Goal: Task Accomplishment & Management: Complete application form

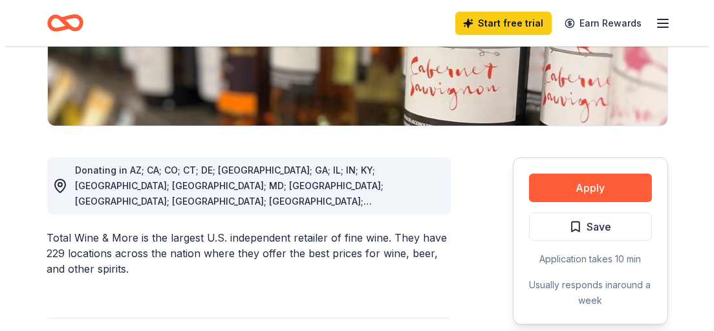
scroll to position [324, 0]
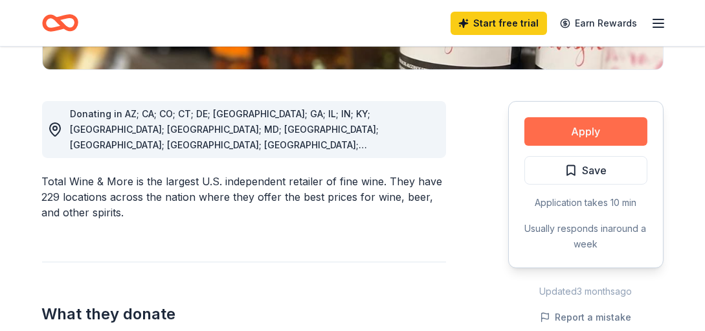
click at [586, 130] on button "Apply" at bounding box center [585, 131] width 123 height 28
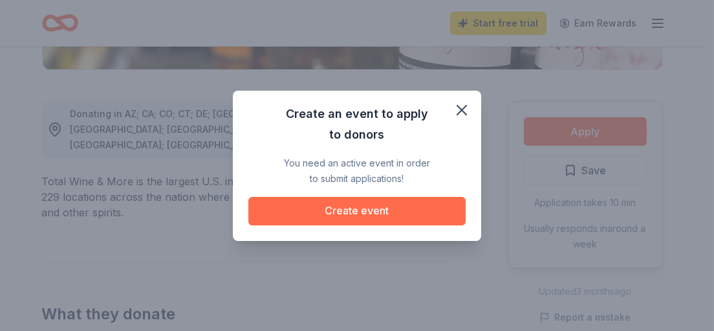
click at [357, 209] on button "Create event" at bounding box center [357, 211] width 217 height 28
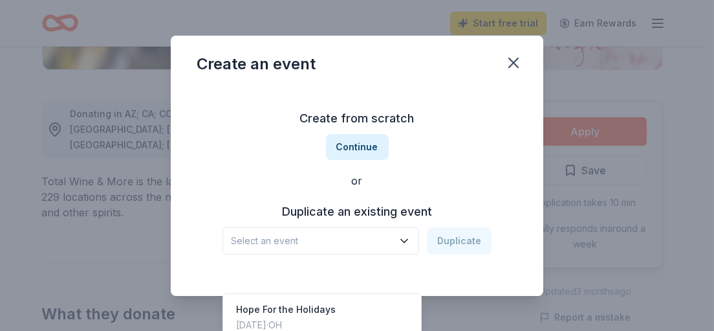
click at [399, 240] on button "Select an event" at bounding box center [321, 240] width 197 height 27
click at [361, 138] on div "Create from scratch Continue or Duplicate an existing event Select an event Dup…" at bounding box center [357, 181] width 321 height 188
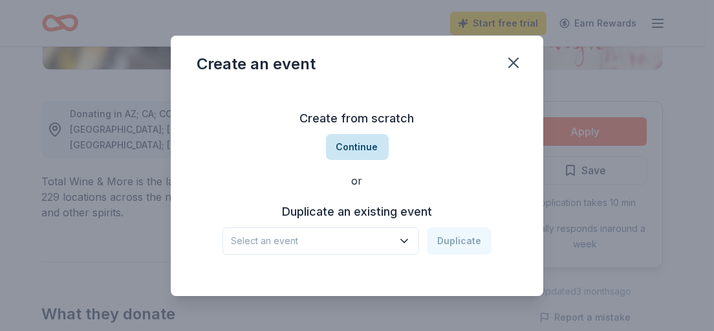
click at [361, 149] on button "Continue" at bounding box center [357, 147] width 63 height 26
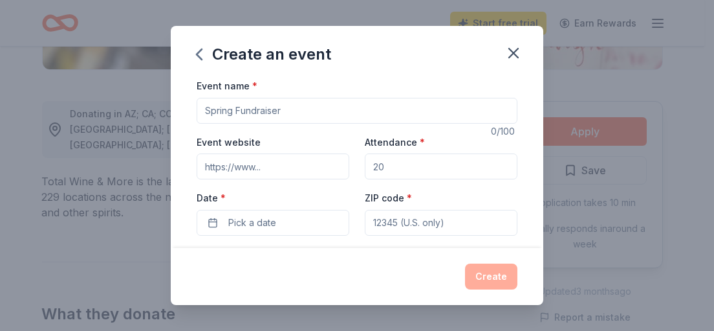
click at [232, 109] on input "Event name *" at bounding box center [357, 111] width 321 height 26
type input "Hope fpr the Holidays 2025"
click at [222, 162] on input "Event website" at bounding box center [273, 166] width 153 height 26
click at [267, 163] on input "Event website" at bounding box center [273, 166] width 153 height 26
click at [259, 166] on input "Event website" at bounding box center [273, 166] width 153 height 26
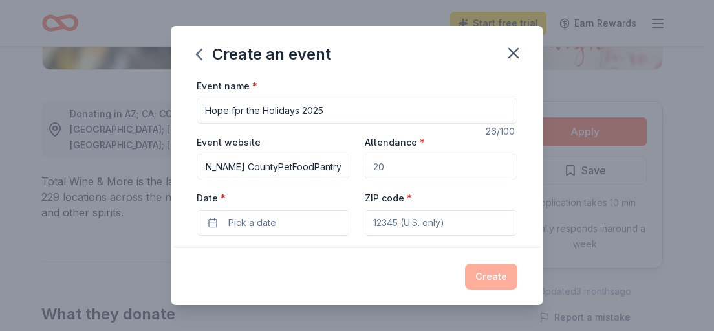
scroll to position [0, 133]
click at [327, 163] on input "[URL][DOMAIN_NAME][PERSON_NAME] CountyPetFoodPantry225" at bounding box center [273, 166] width 153 height 26
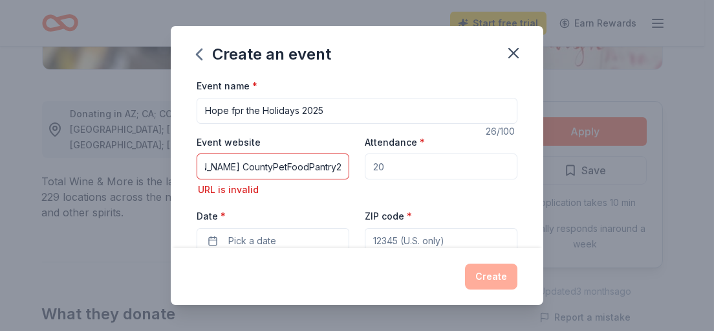
scroll to position [0, 0]
click at [418, 162] on input "Attendance *" at bounding box center [441, 166] width 153 height 26
click at [333, 163] on input "[URL][DOMAIN_NAME][PERSON_NAME] CountyPetFoodPantry2025" at bounding box center [273, 166] width 153 height 26
click at [253, 163] on input "[URL][DOMAIN_NAME][PERSON_NAME] CountyPetFoodPantry2025" at bounding box center [273, 166] width 153 height 26
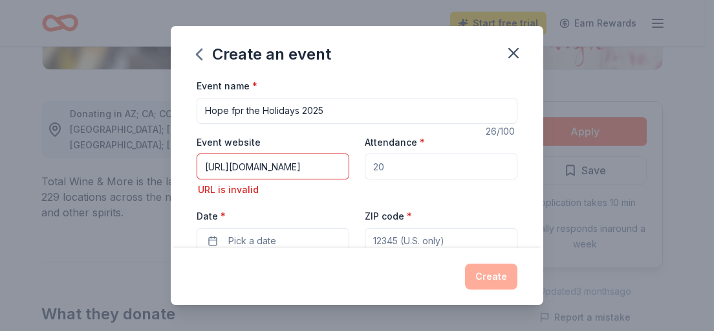
type input "[URL][DOMAIN_NAME]"
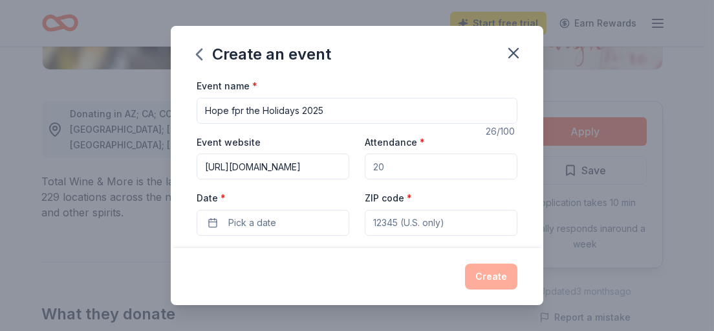
click at [390, 160] on input "Attendance *" at bounding box center [441, 166] width 153 height 26
click at [387, 166] on input "200350" at bounding box center [441, 166] width 153 height 26
type input "2"
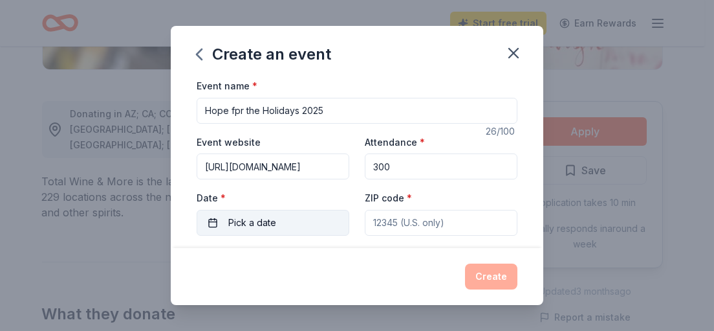
type input "300"
click at [251, 220] on span "Pick a date" at bounding box center [252, 223] width 48 height 16
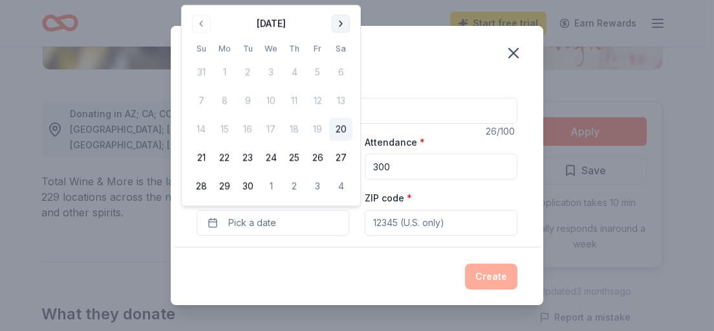
click at [340, 19] on button "Go to next month" at bounding box center [341, 23] width 18 height 18
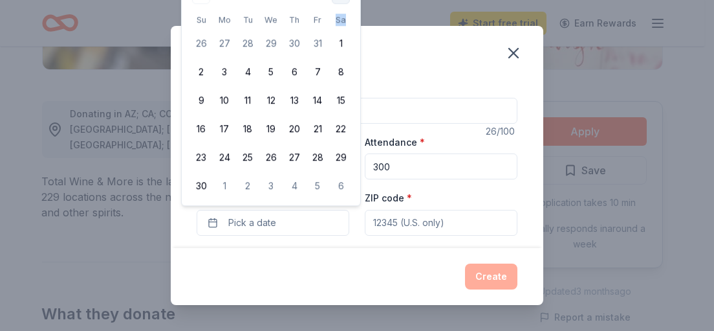
click at [340, 19] on th "Sa" at bounding box center [340, 20] width 23 height 14
click at [280, 226] on button "Pick a date" at bounding box center [273, 223] width 153 height 26
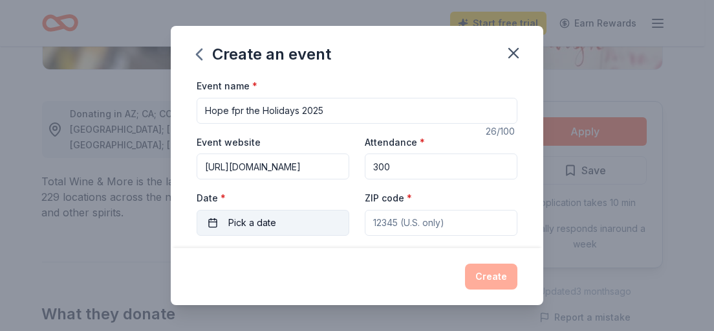
click at [243, 221] on span "Pick a date" at bounding box center [252, 223] width 48 height 16
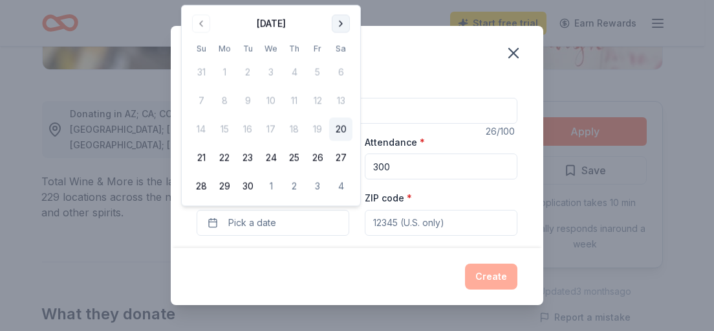
click at [337, 21] on button "Go to next month" at bounding box center [341, 23] width 18 height 18
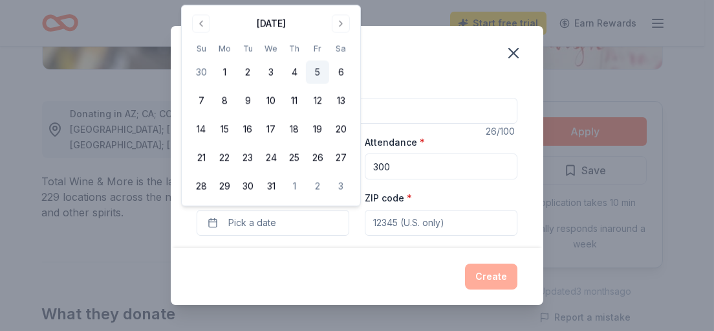
click at [317, 69] on button "5" at bounding box center [317, 72] width 23 height 23
click at [386, 220] on input "ZIP code *" at bounding box center [441, 223] width 153 height 26
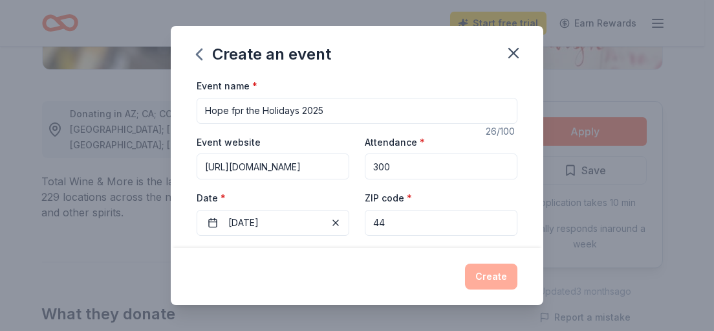
type input "44735"
type input "PO Box 35641"
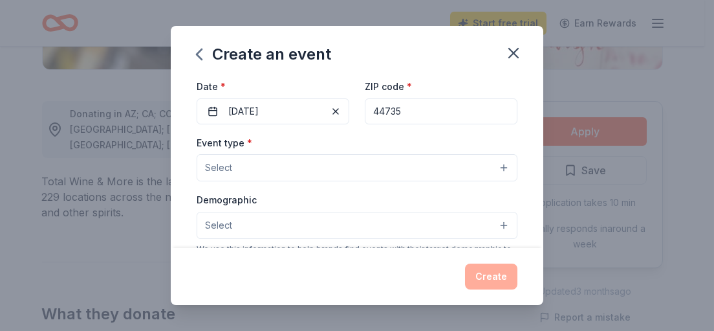
scroll to position [129, 0]
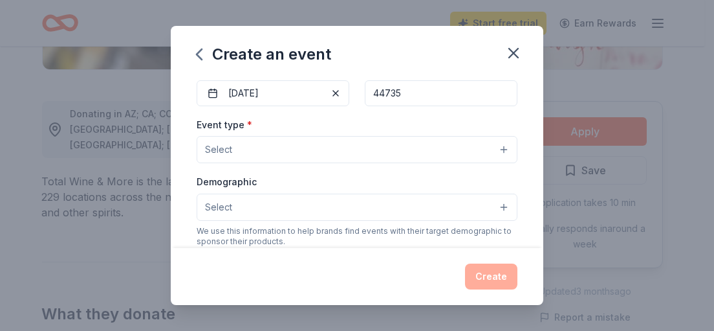
click at [223, 144] on span "Select" at bounding box center [218, 150] width 27 height 16
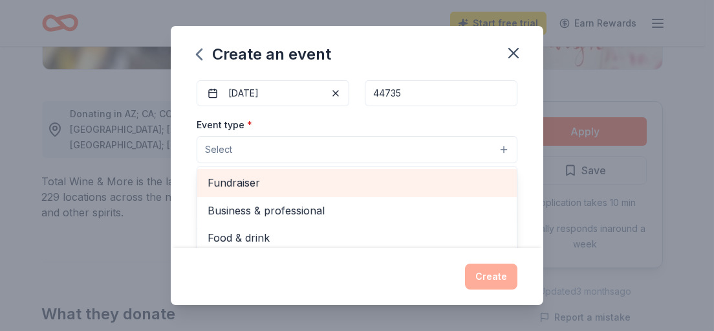
click at [239, 174] on span "Fundraiser" at bounding box center [357, 182] width 299 height 17
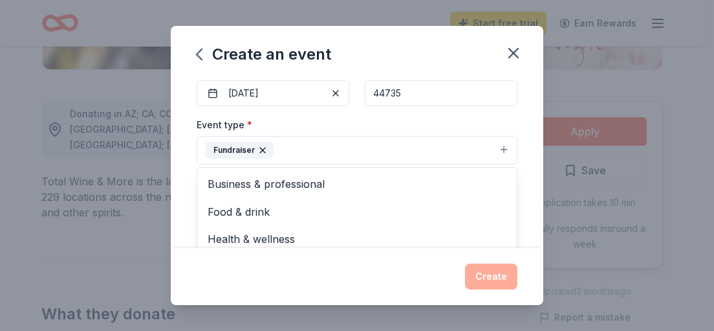
click at [348, 283] on div "Create an event Event name * Hope fpr the Holidays 2025 26 /100 Event website […" at bounding box center [357, 165] width 373 height 279
click at [244, 199] on button "Select" at bounding box center [357, 208] width 321 height 27
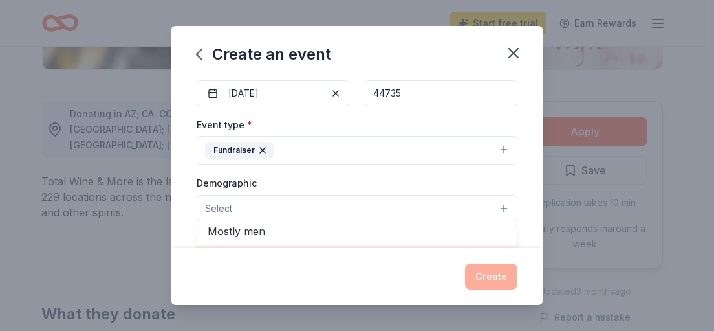
scroll to position [0, 0]
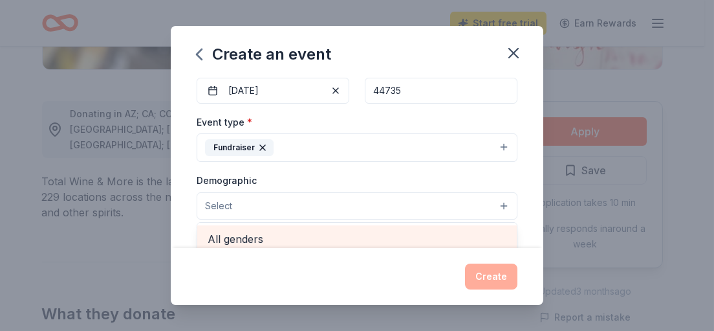
click at [260, 232] on span "All genders" at bounding box center [357, 238] width 299 height 17
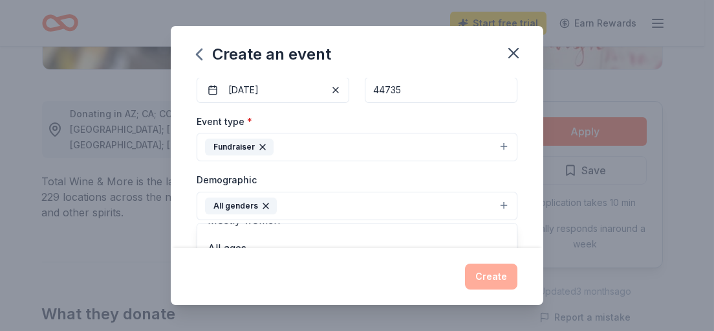
scroll to position [65, 0]
click at [342, 279] on div "Create an event Event name * Hope fpr the Holidays 2025 26 /100 Event website […" at bounding box center [357, 165] width 373 height 279
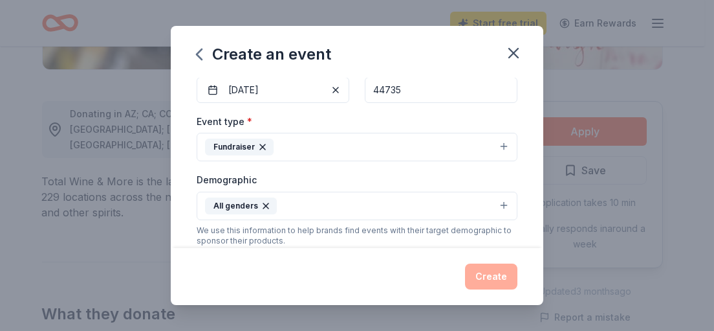
click at [297, 207] on button "All genders" at bounding box center [357, 206] width 321 height 28
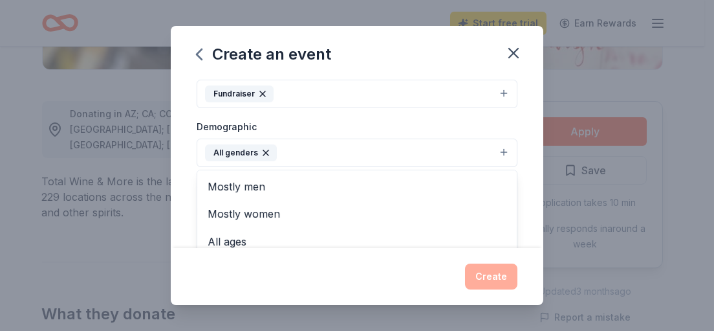
scroll to position [205, 0]
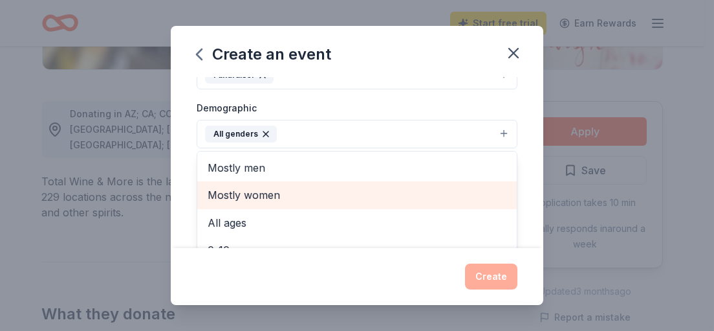
click at [230, 186] on span "Mostly women" at bounding box center [357, 194] width 299 height 17
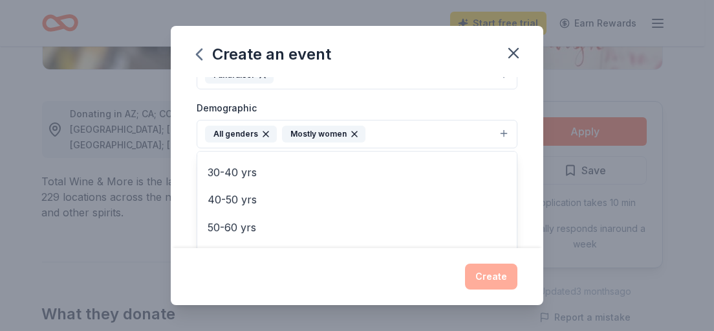
scroll to position [133, 0]
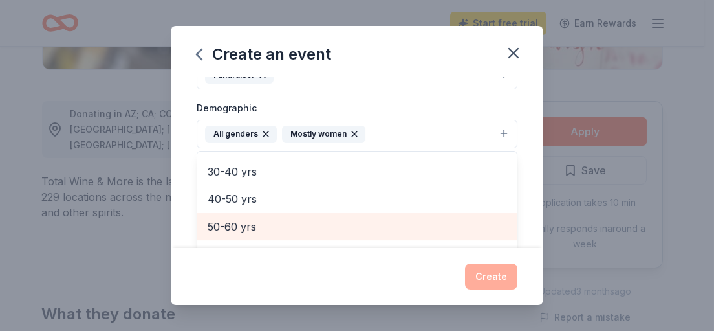
click at [235, 219] on span "50-60 yrs" at bounding box center [357, 226] width 299 height 17
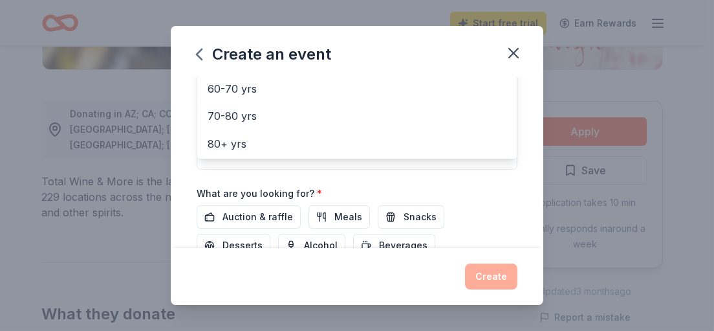
scroll to position [444, 0]
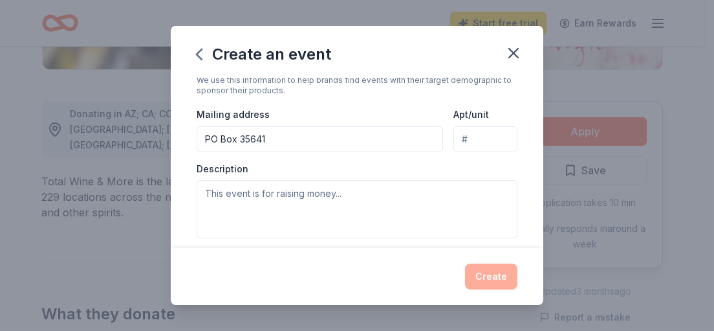
scroll to position [300, 0]
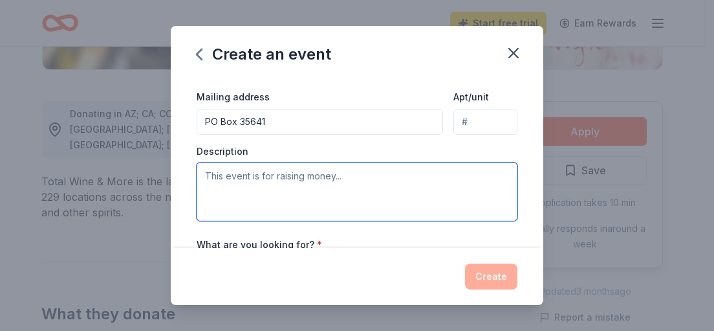
click at [209, 171] on textarea at bounding box center [357, 191] width 321 height 58
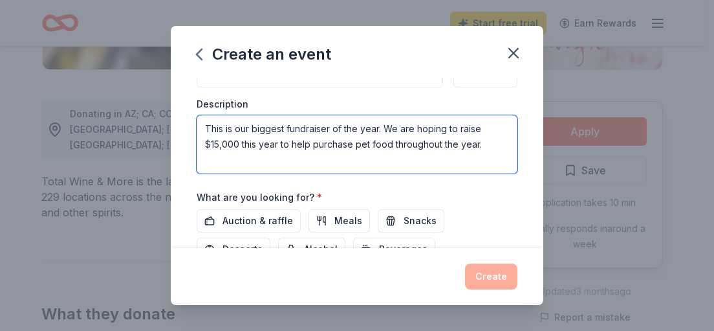
scroll to position [365, 0]
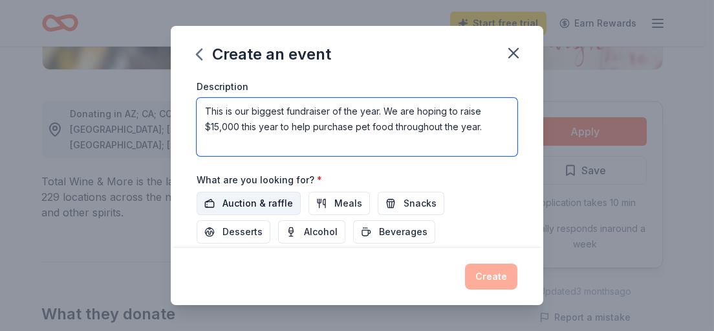
type textarea "This is our biggest fundraiser of the year. We are hoping to raise $15,000 this…"
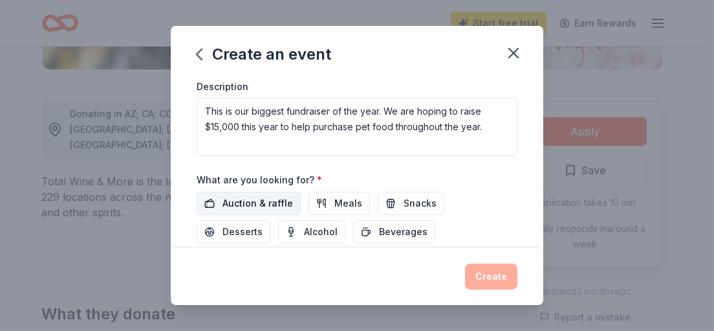
click at [263, 198] on span "Auction & raffle" at bounding box center [258, 203] width 71 height 16
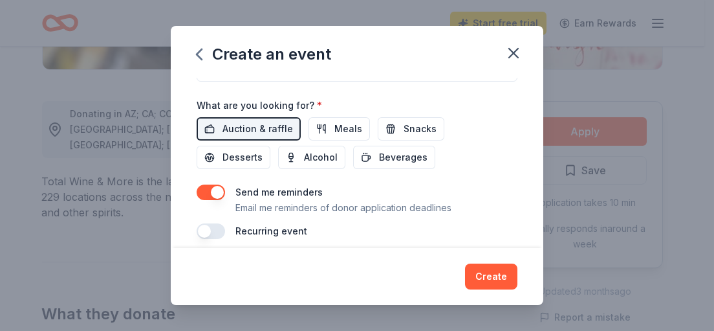
scroll to position [444, 0]
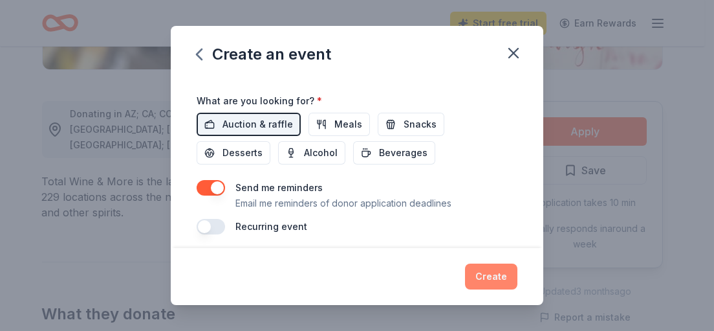
click at [494, 272] on button "Create" at bounding box center [491, 276] width 52 height 26
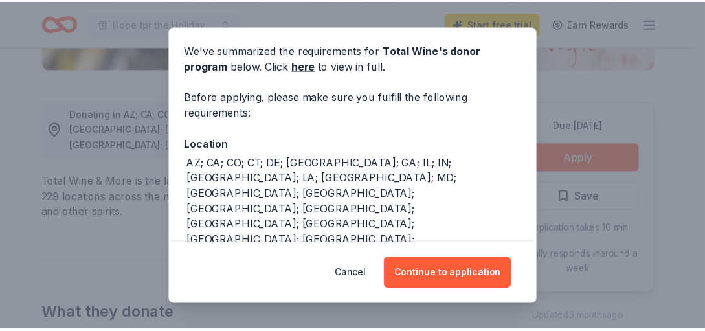
scroll to position [65, 0]
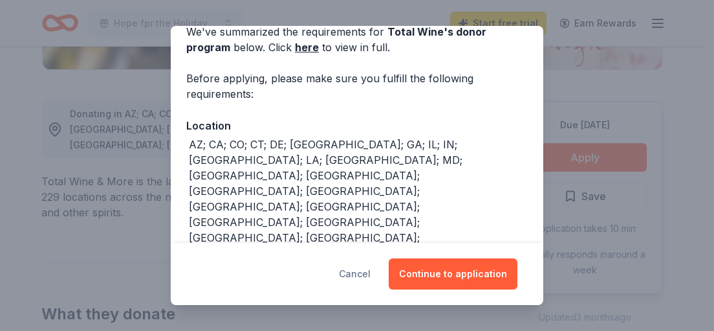
click at [360, 275] on button "Cancel" at bounding box center [355, 273] width 32 height 31
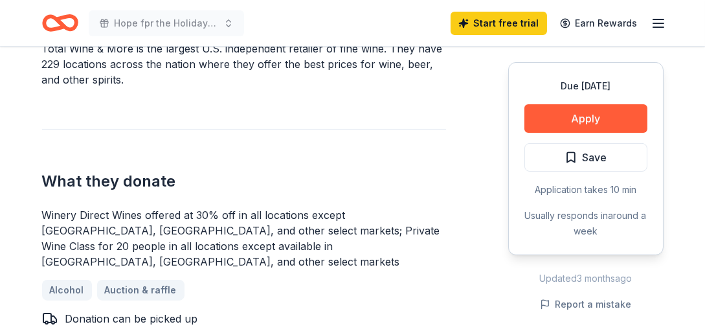
scroll to position [388, 0]
